Goal: Task Accomplishment & Management: Complete application form

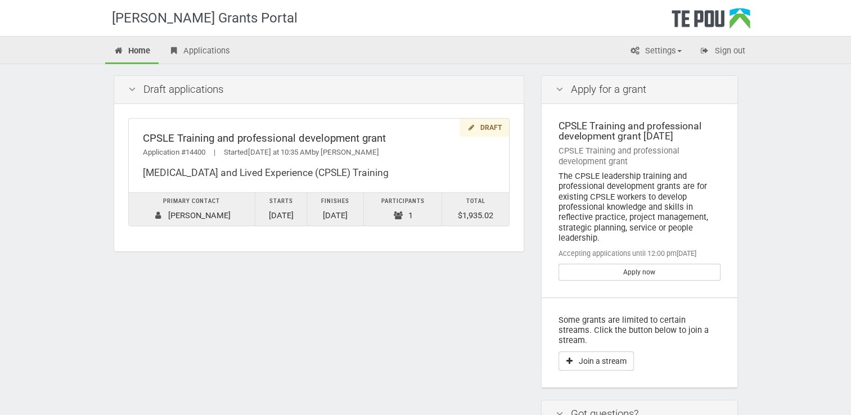
click at [798, 122] on div "Te Pou Grants Portal Home Applications Settings Profile My account FAQs Sign ou…" at bounding box center [425, 304] width 851 height 608
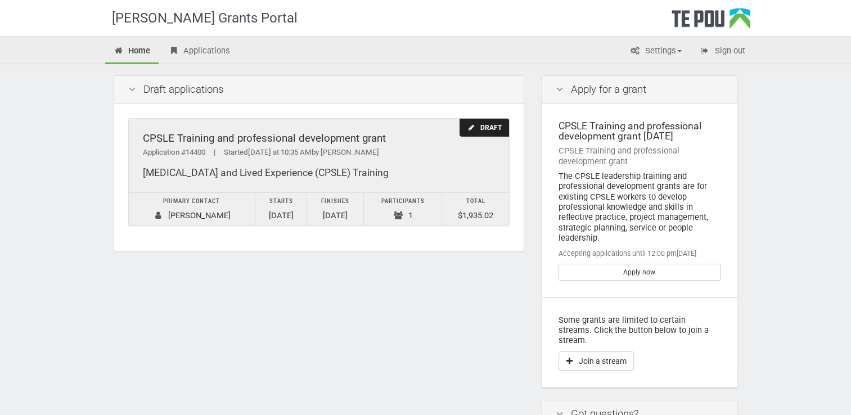
click at [469, 125] on icon at bounding box center [471, 127] width 8 height 7
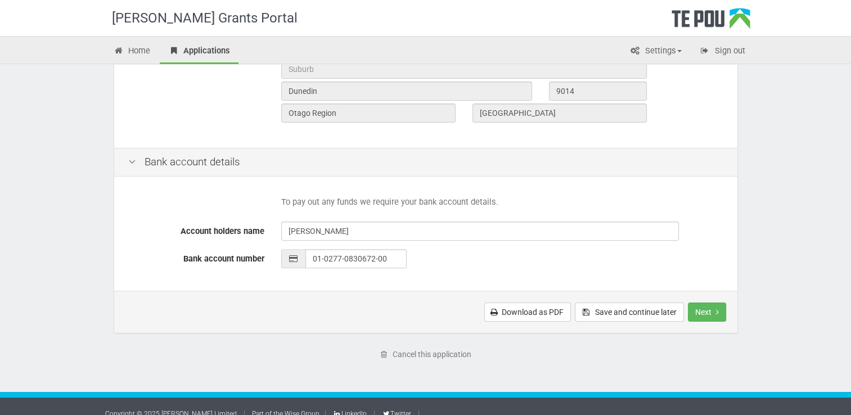
scroll to position [471, 0]
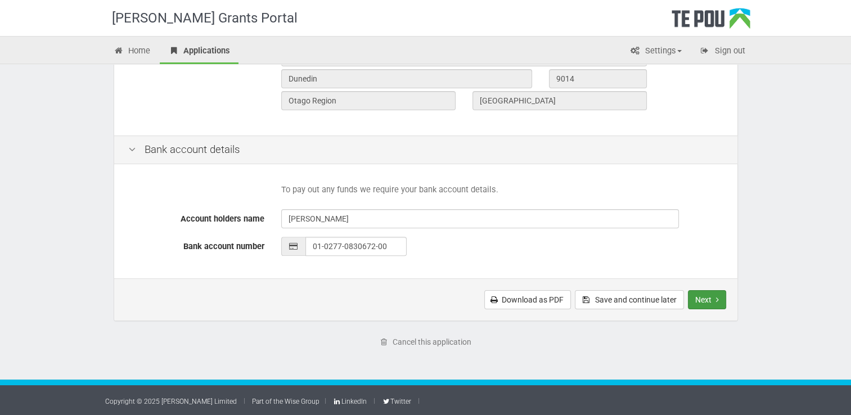
click at [716, 296] on icon "Next step" at bounding box center [717, 300] width 3 height 8
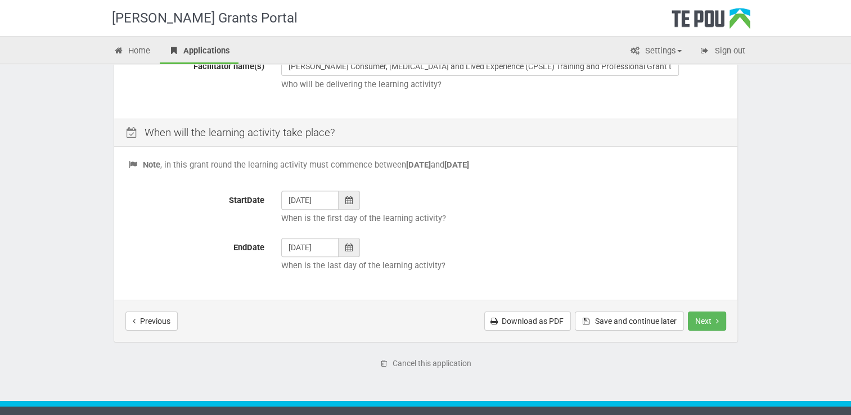
scroll to position [430, 0]
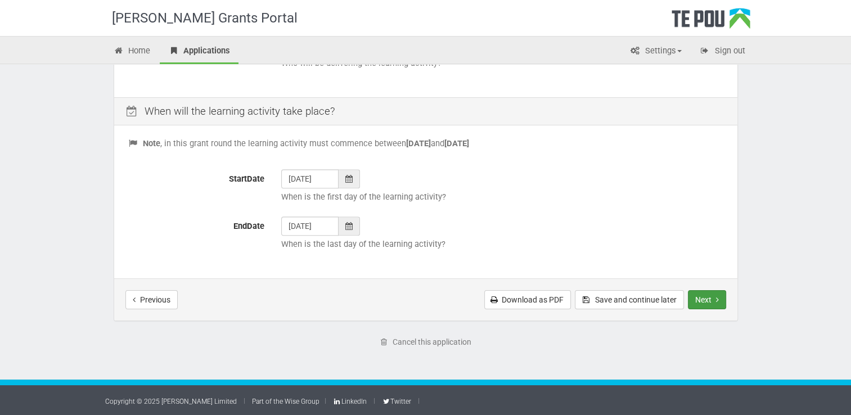
click at [704, 296] on button "Next" at bounding box center [707, 299] width 38 height 19
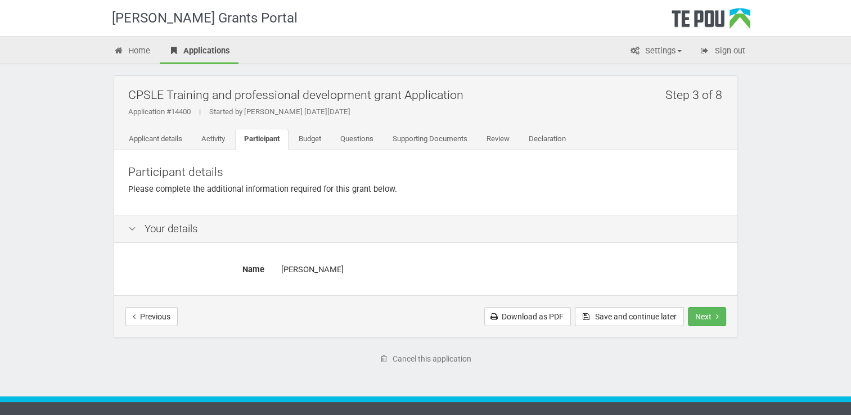
scroll to position [17, 0]
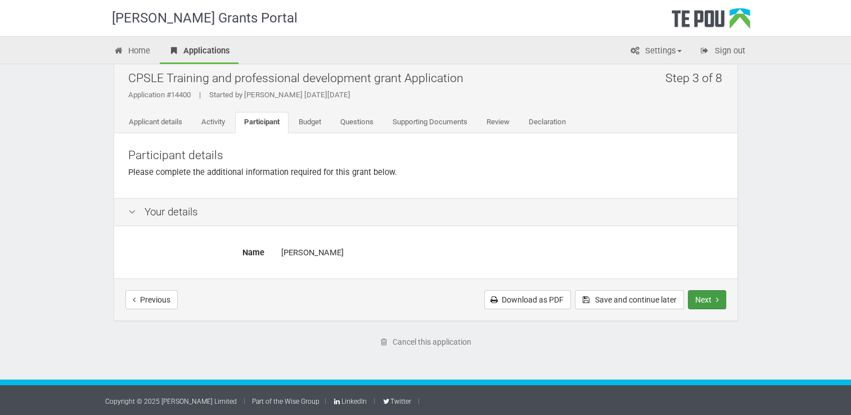
click at [709, 298] on button "Next" at bounding box center [707, 299] width 38 height 19
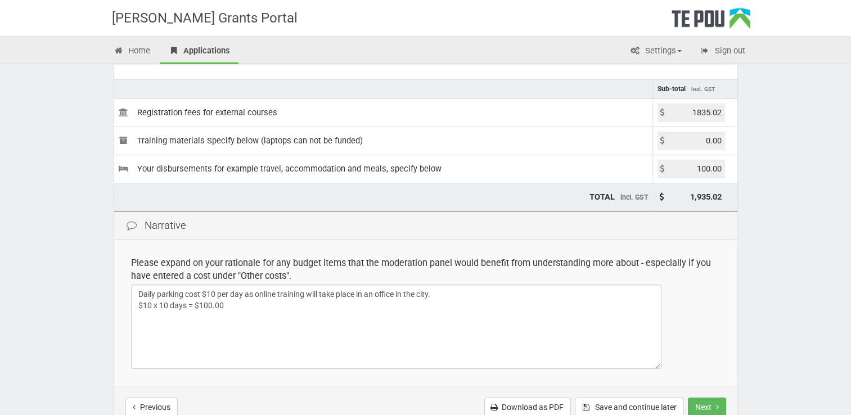
scroll to position [234, 0]
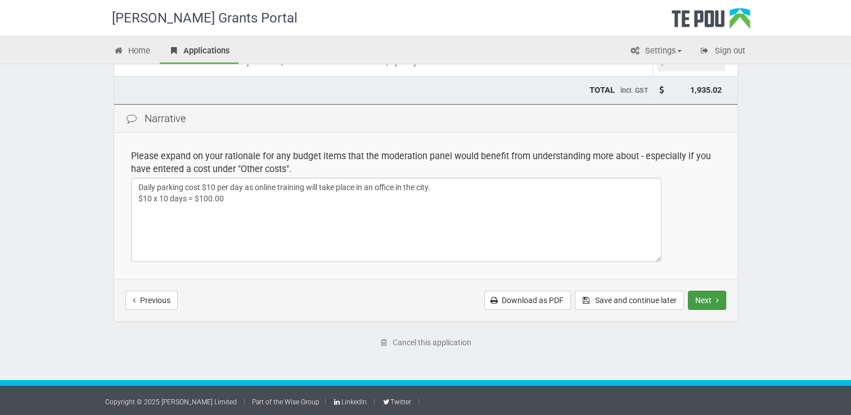
click at [715, 298] on button "Next" at bounding box center [707, 300] width 38 height 19
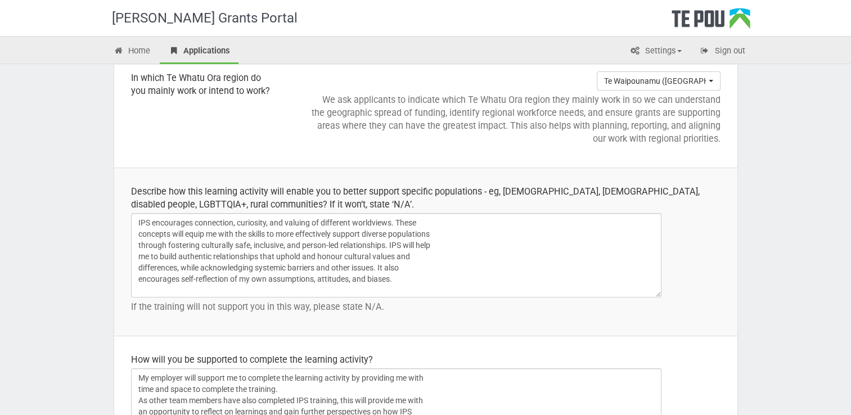
scroll to position [1487, 0]
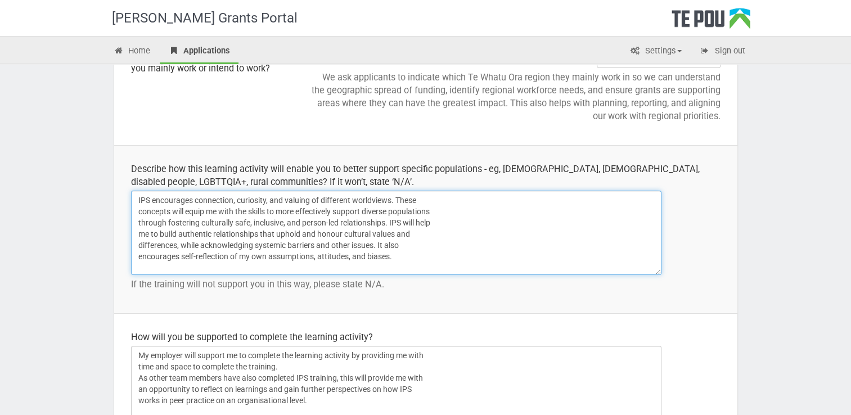
click at [390, 219] on textarea "IPS encourages connection, curiosity, and valuing of different worldviews. Thes…" at bounding box center [396, 233] width 530 height 84
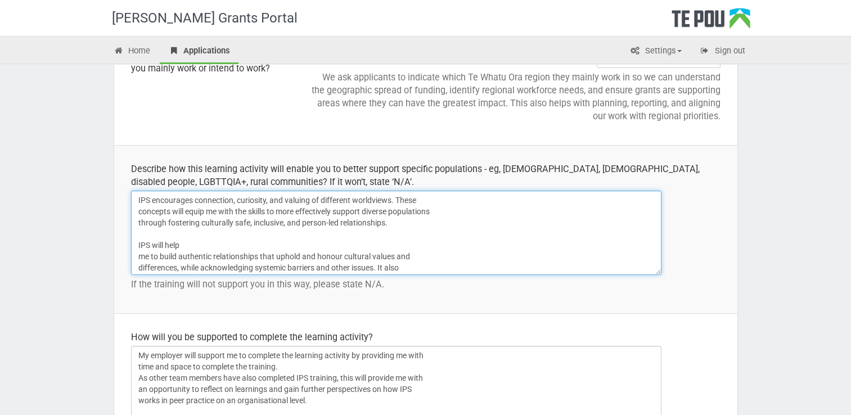
click at [137, 257] on textarea "IPS encourages connection, curiosity, and valuing of different worldviews. Thes…" at bounding box center [396, 233] width 530 height 84
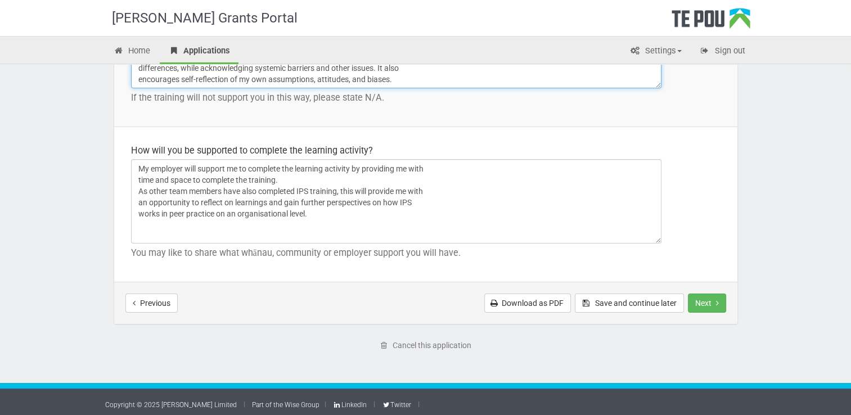
scroll to position [1676, 0]
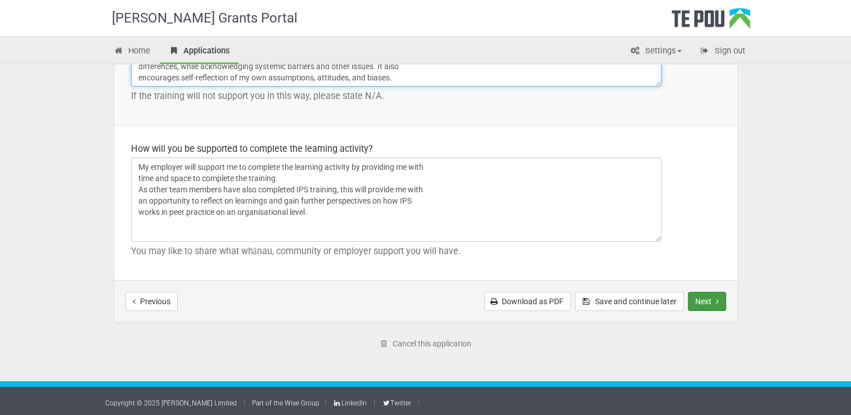
type textarea "IPS encourages connection, curiosity, and valuing of different worldviews. Thes…"
click at [713, 296] on button "Next" at bounding box center [707, 301] width 38 height 19
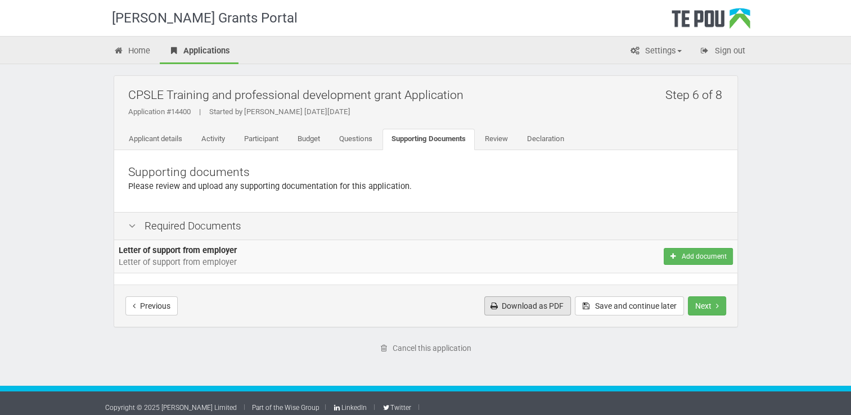
click at [523, 310] on link "Download as PDF" at bounding box center [527, 305] width 87 height 19
click at [712, 260] on button "Add document" at bounding box center [698, 256] width 69 height 17
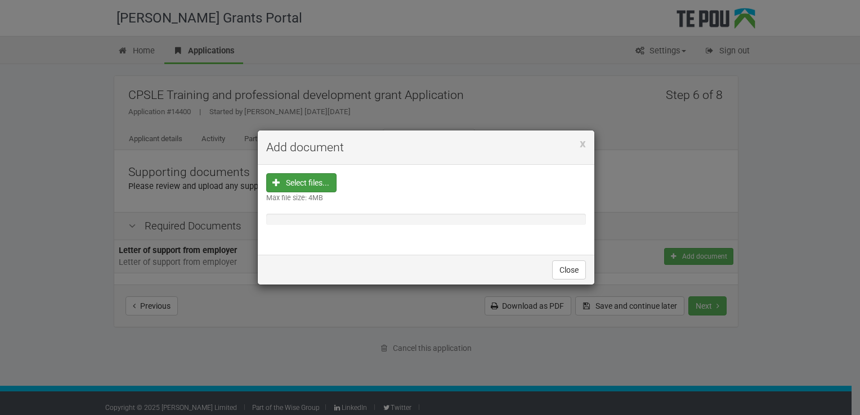
click at [316, 183] on input "file" at bounding box center [304, 254] width 62 height 161
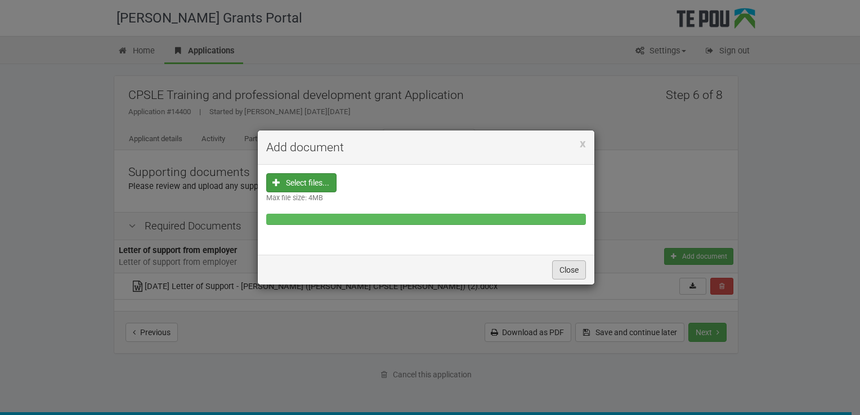
click at [572, 270] on button "Close" at bounding box center [569, 269] width 34 height 19
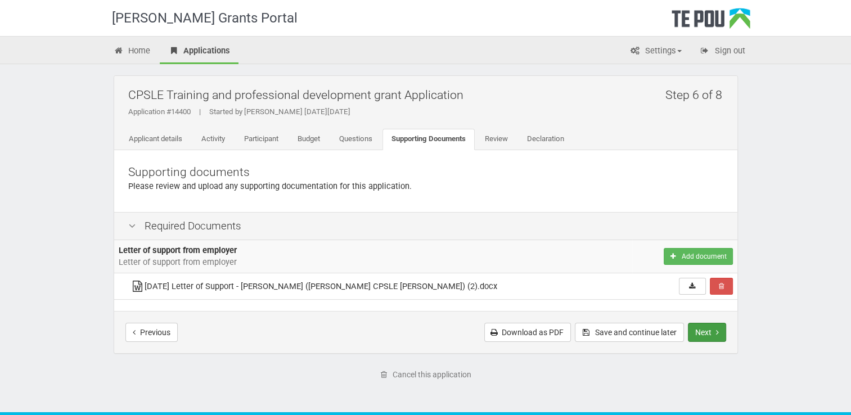
click at [713, 332] on button "Next" at bounding box center [707, 332] width 38 height 19
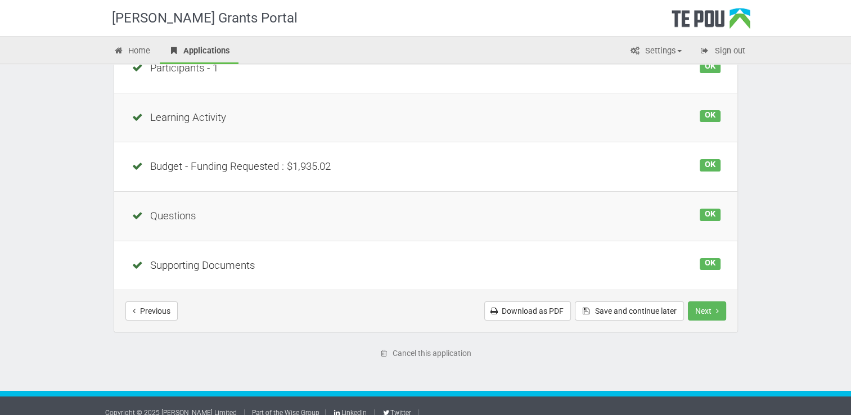
scroll to position [232, 0]
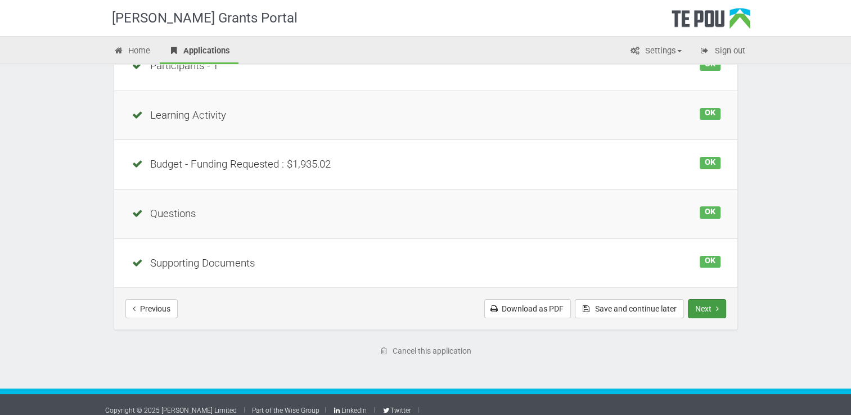
click at [709, 308] on button "Next" at bounding box center [707, 308] width 38 height 19
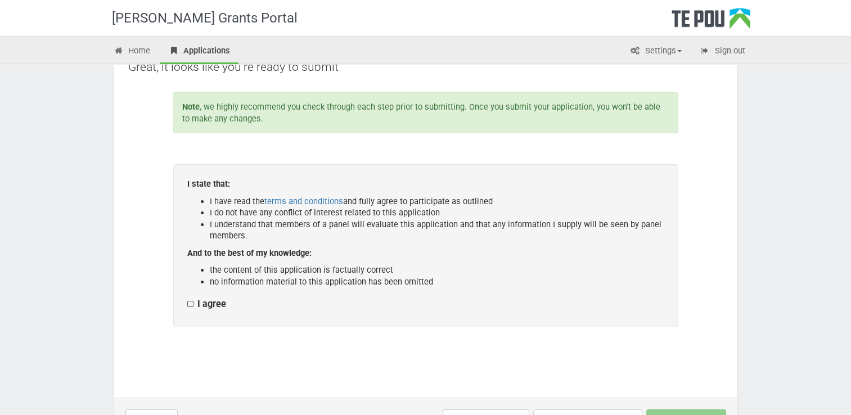
scroll to position [107, 0]
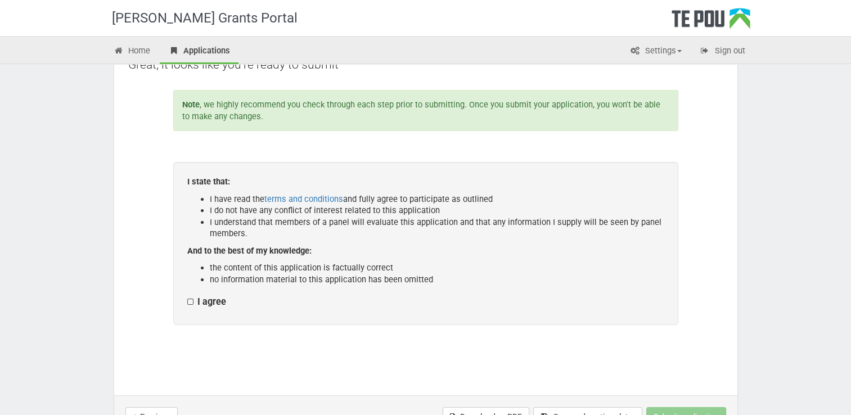
click at [189, 304] on label "I agree" at bounding box center [206, 302] width 39 height 12
click at [187, 296] on input "I agree" at bounding box center [187, 296] width 1 height 1
checkbox input "true"
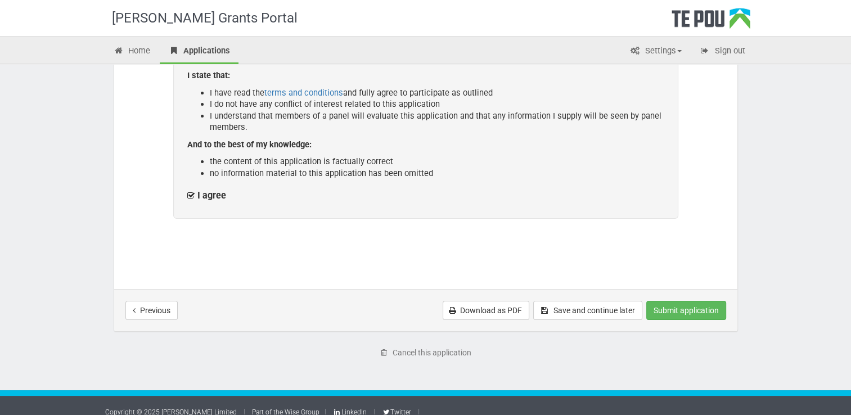
scroll to position [224, 0]
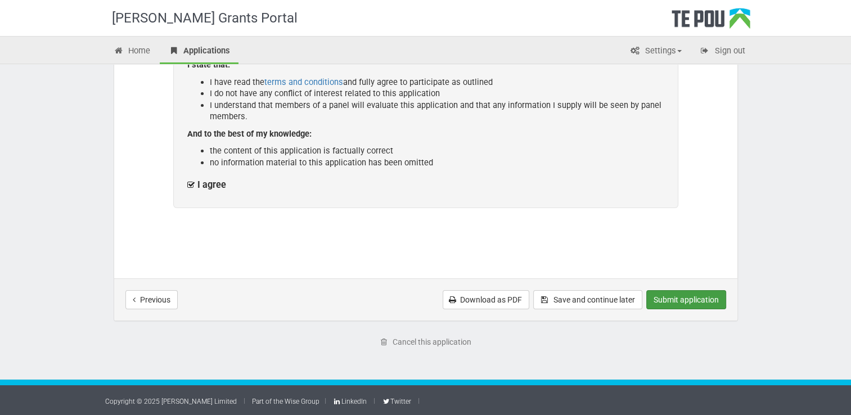
click at [678, 296] on button "Submit application" at bounding box center [686, 299] width 80 height 19
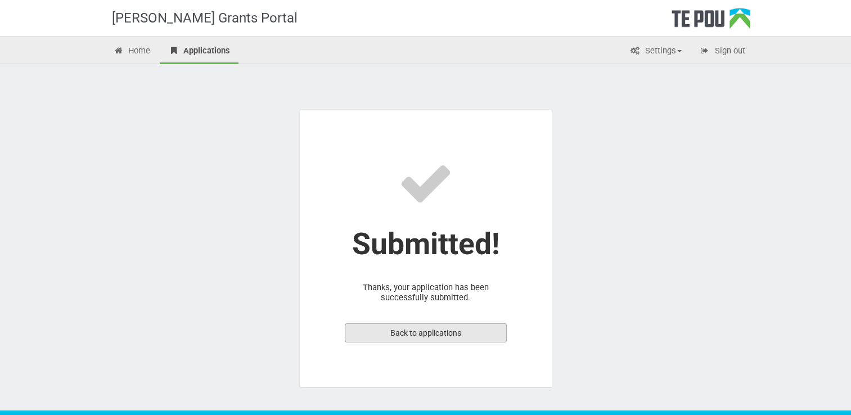
click at [459, 331] on link "Back to applications" at bounding box center [426, 332] width 162 height 19
